Goal: Task Accomplishment & Management: Complete application form

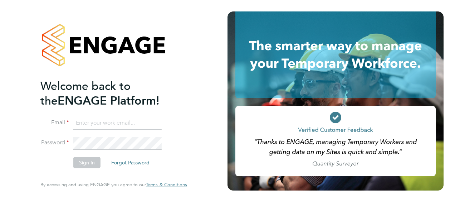
click at [121, 125] on input at bounding box center [117, 123] width 88 height 13
type input "l"
type input "gemma.ladgrove@hays.com"
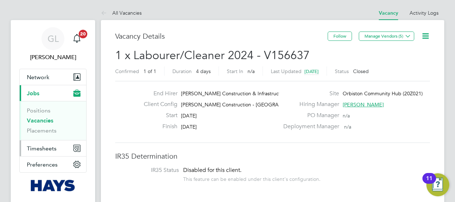
click at [42, 143] on button "Timesheets" at bounding box center [53, 148] width 67 height 16
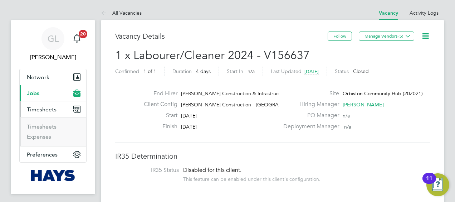
click at [36, 93] on span "Jobs" at bounding box center [33, 93] width 13 height 7
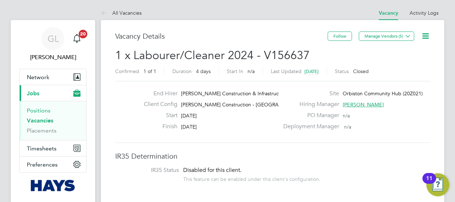
click at [40, 111] on link "Positions" at bounding box center [39, 110] width 24 height 7
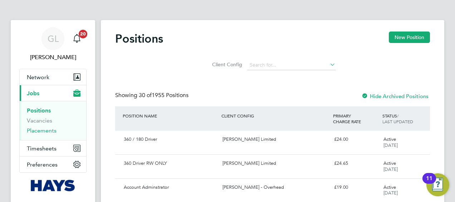
click at [44, 131] on link "Placements" at bounding box center [42, 130] width 30 height 7
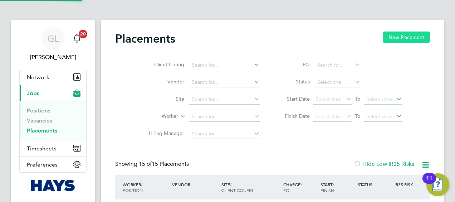
click at [400, 39] on button "New Placement" at bounding box center [406, 36] width 47 height 11
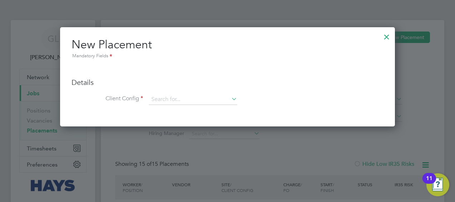
click at [384, 37] on div at bounding box center [386, 35] width 13 height 13
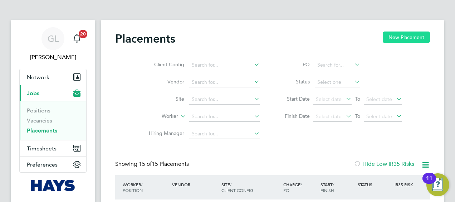
drag, startPoint x: 409, startPoint y: 32, endPoint x: 402, endPoint y: 40, distance: 10.4
click at [408, 32] on button "New Placement" at bounding box center [406, 36] width 47 height 11
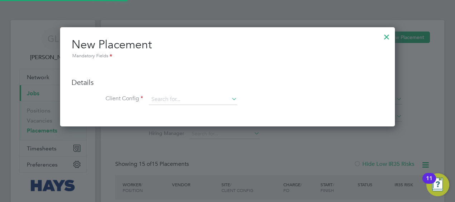
scroll to position [99, 335]
click at [387, 36] on div at bounding box center [386, 35] width 13 height 13
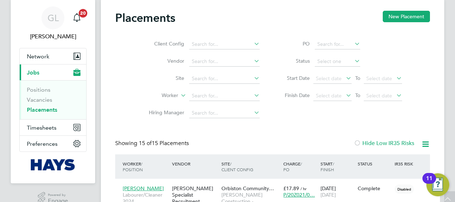
scroll to position [0, 0]
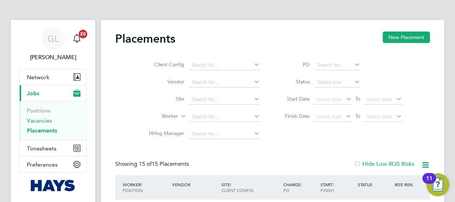
drag, startPoint x: 39, startPoint y: 118, endPoint x: 69, endPoint y: 131, distance: 33.2
click at [39, 118] on link "Vacancies" at bounding box center [39, 120] width 25 height 7
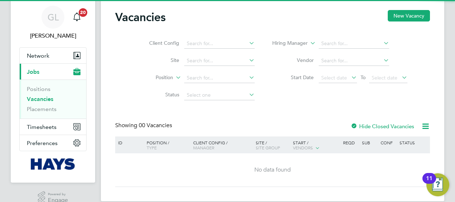
scroll to position [32, 0]
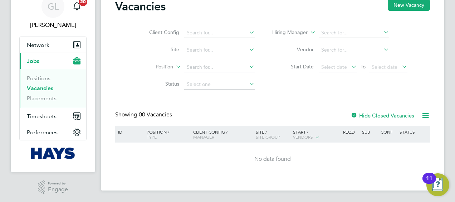
click at [382, 117] on label "Hide Closed Vacancies" at bounding box center [383, 115] width 64 height 7
click at [378, 114] on label "Hide Closed Vacancies" at bounding box center [383, 115] width 64 height 7
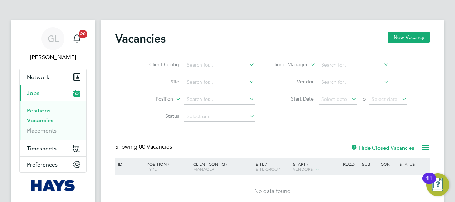
click at [39, 108] on link "Positions" at bounding box center [39, 110] width 24 height 7
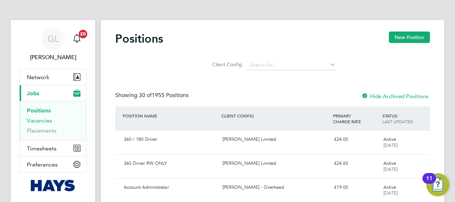
click at [33, 123] on link "Vacancies" at bounding box center [39, 120] width 25 height 7
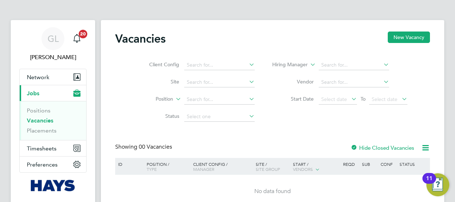
click at [354, 150] on div at bounding box center [354, 148] width 7 height 7
click at [185, 61] on input at bounding box center [219, 65] width 70 height 10
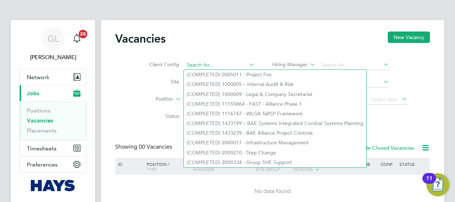
paste input "304605"
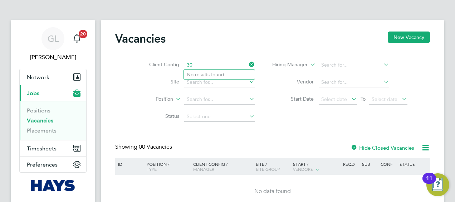
type input "3"
click at [403, 39] on button "New Vacancy" at bounding box center [409, 36] width 42 height 11
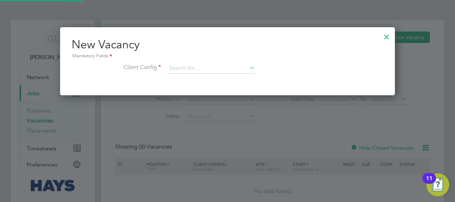
scroll to position [68, 335]
click at [192, 67] on input at bounding box center [211, 68] width 88 height 11
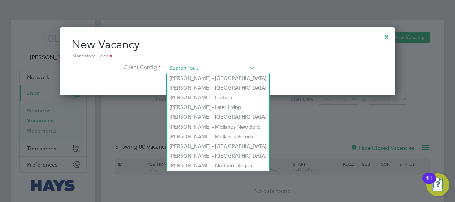
paste input "304605"
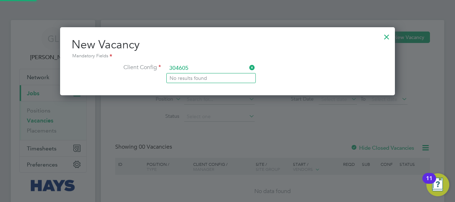
type input "304605"
click at [384, 37] on div at bounding box center [386, 35] width 13 height 13
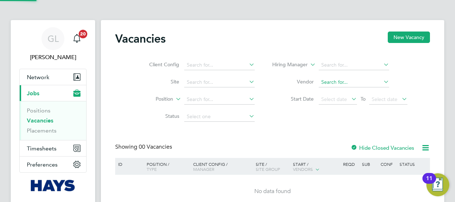
click at [332, 83] on input at bounding box center [354, 82] width 70 height 10
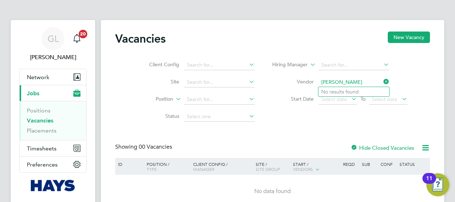
type input "[PERSON_NAME]"
click at [48, 145] on span "Timesheets" at bounding box center [42, 148] width 30 height 7
click at [42, 152] on button "Timesheets" at bounding box center [53, 148] width 67 height 16
click at [38, 153] on button "Timesheets" at bounding box center [53, 148] width 67 height 16
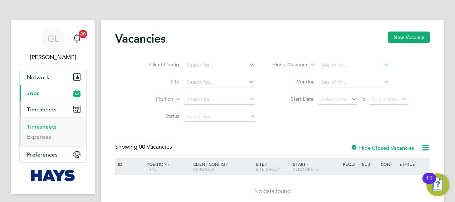
click at [44, 129] on link "Timesheets" at bounding box center [42, 126] width 30 height 7
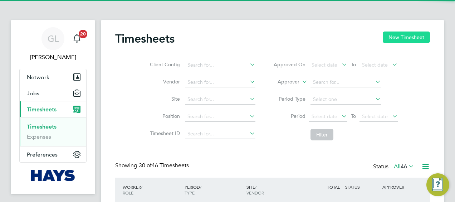
click at [399, 36] on button "New Timesheet" at bounding box center [406, 36] width 47 height 11
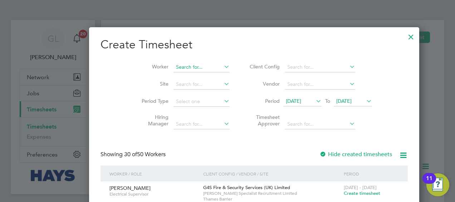
click at [174, 65] on input at bounding box center [202, 67] width 56 height 10
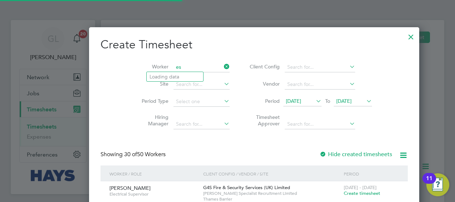
type input "e"
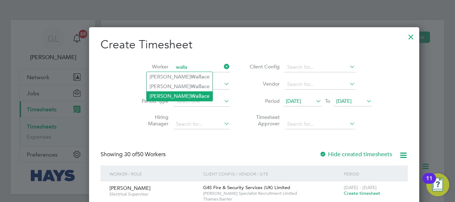
click at [191, 94] on b "Walla" at bounding box center [198, 96] width 14 height 6
type input "[PERSON_NAME]"
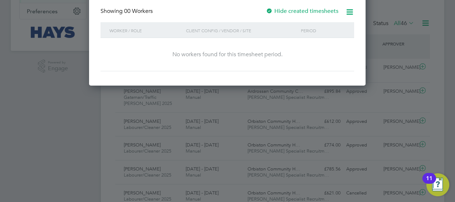
click at [273, 13] on div at bounding box center [269, 11] width 7 height 7
click at [271, 10] on div at bounding box center [269, 11] width 7 height 7
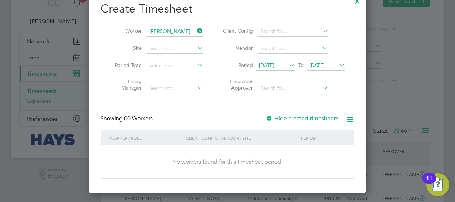
click at [351, 119] on icon at bounding box center [349, 119] width 9 height 9
click at [350, 119] on icon at bounding box center [349, 119] width 9 height 9
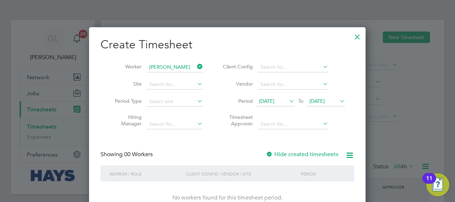
drag, startPoint x: 358, startPoint y: 36, endPoint x: 304, endPoint y: 193, distance: 166.0
click at [358, 36] on div at bounding box center [357, 35] width 13 height 13
